Goal: Task Accomplishment & Management: Manage account settings

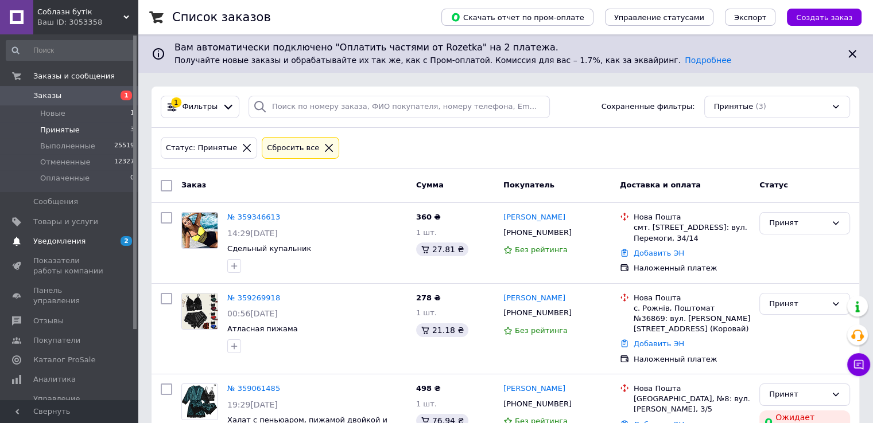
click at [71, 245] on span "Уведомления" at bounding box center [59, 241] width 52 height 10
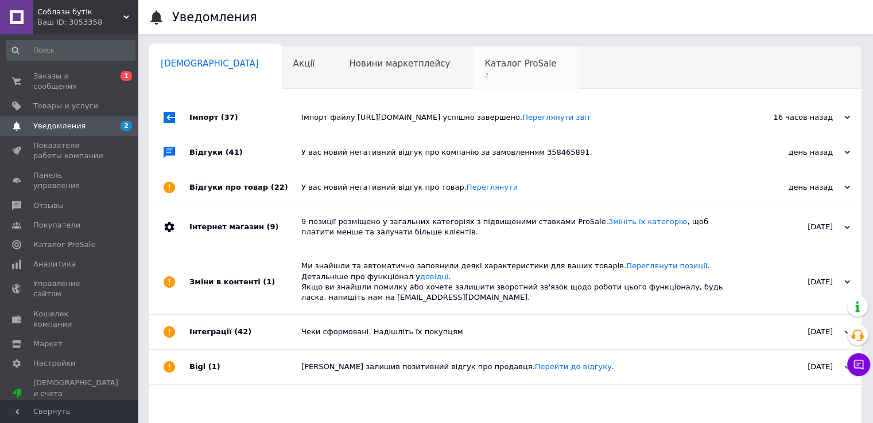
click at [484, 61] on span "Каталог ProSale" at bounding box center [520, 64] width 72 height 10
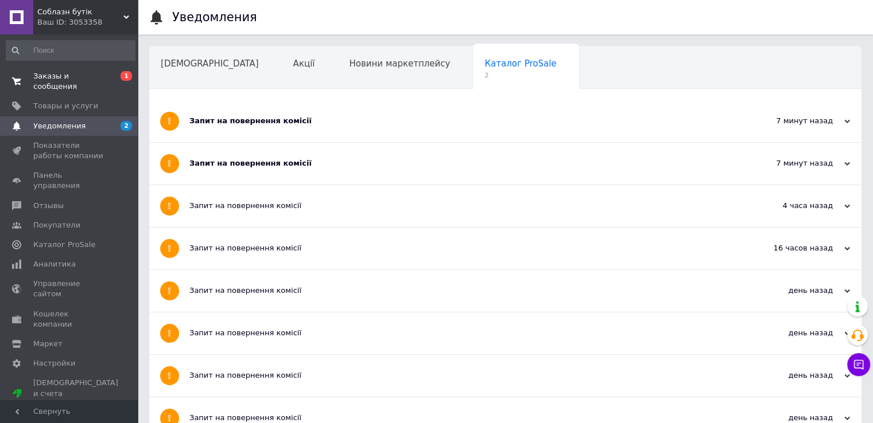
click at [62, 76] on span "Заказы и сообщения" at bounding box center [69, 81] width 73 height 21
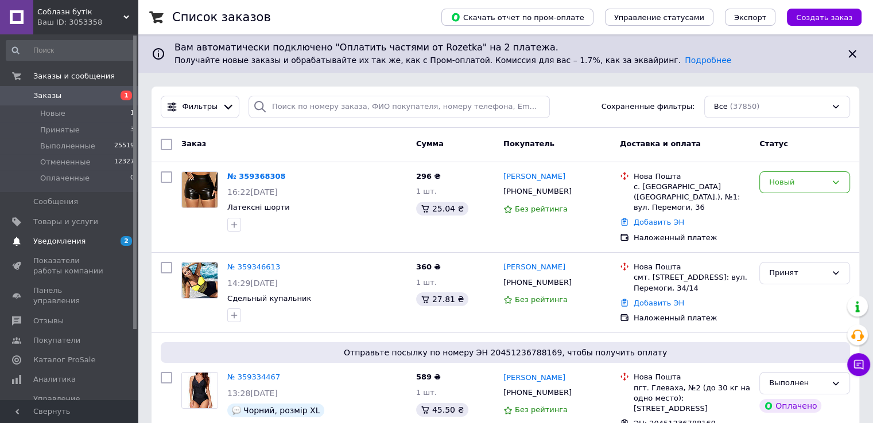
click at [52, 237] on span "Уведомления" at bounding box center [59, 241] width 52 height 10
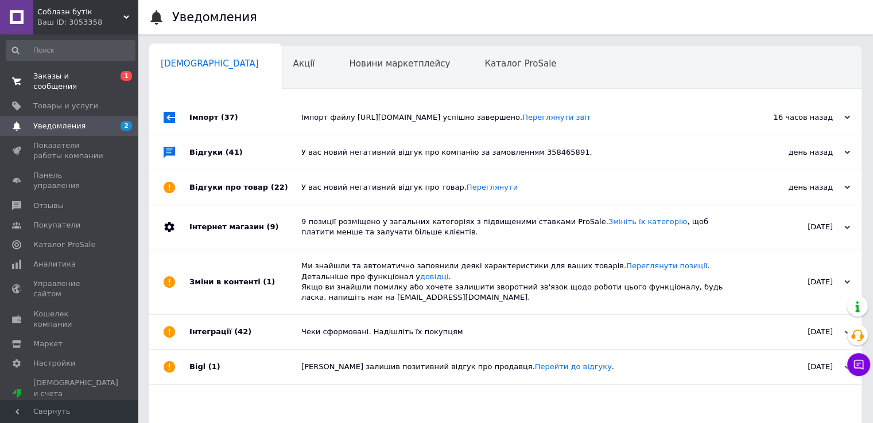
click at [71, 73] on span "Заказы и сообщения" at bounding box center [69, 81] width 73 height 21
